Goal: Transaction & Acquisition: Purchase product/service

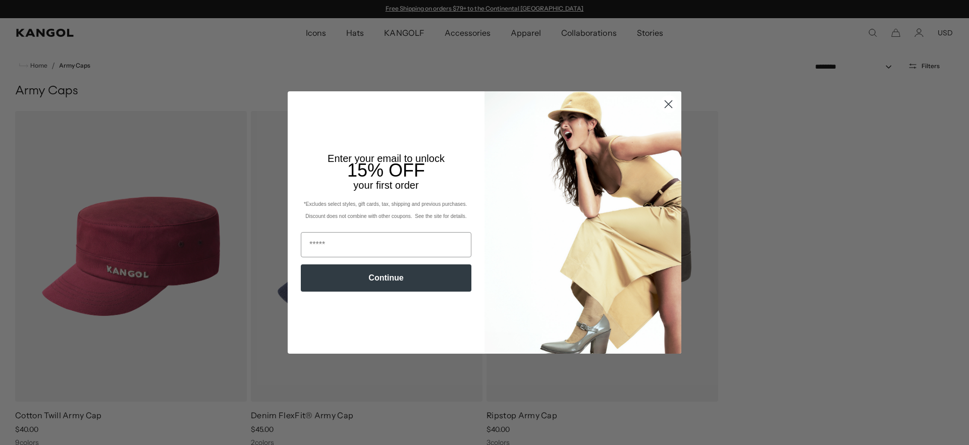
click at [664, 102] on circle "Close dialog" at bounding box center [668, 104] width 17 height 17
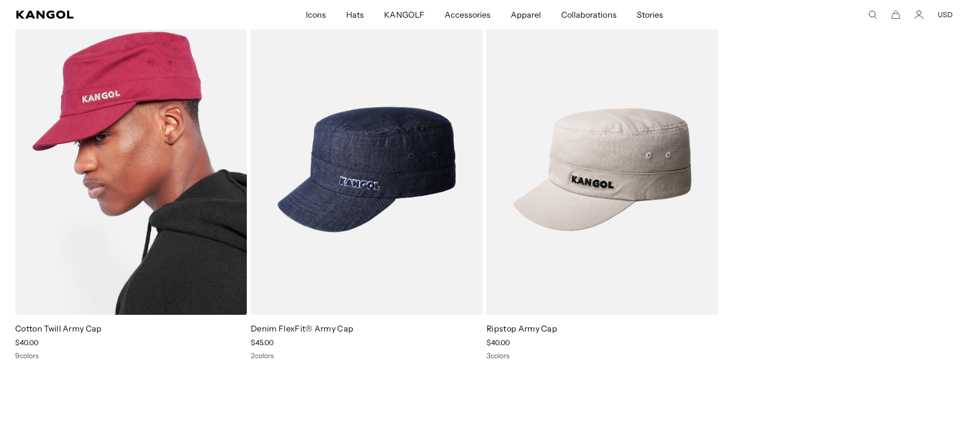
click at [155, 195] on img at bounding box center [131, 169] width 232 height 291
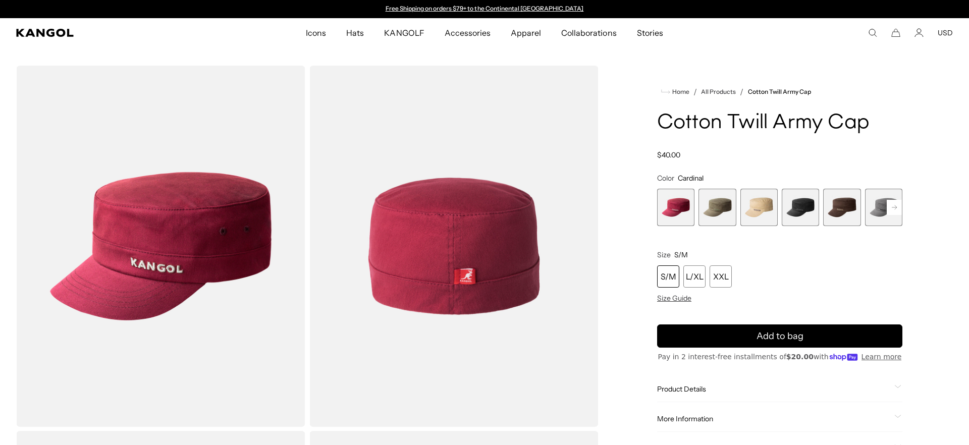
click at [806, 202] on span "4 of 9" at bounding box center [800, 207] width 37 height 37
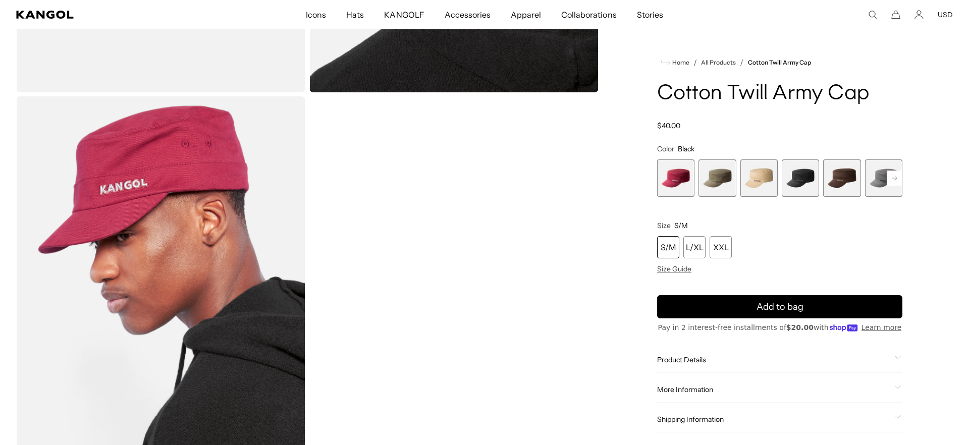
scroll to position [556, 0]
